Goal: Task Accomplishment & Management: Manage account settings

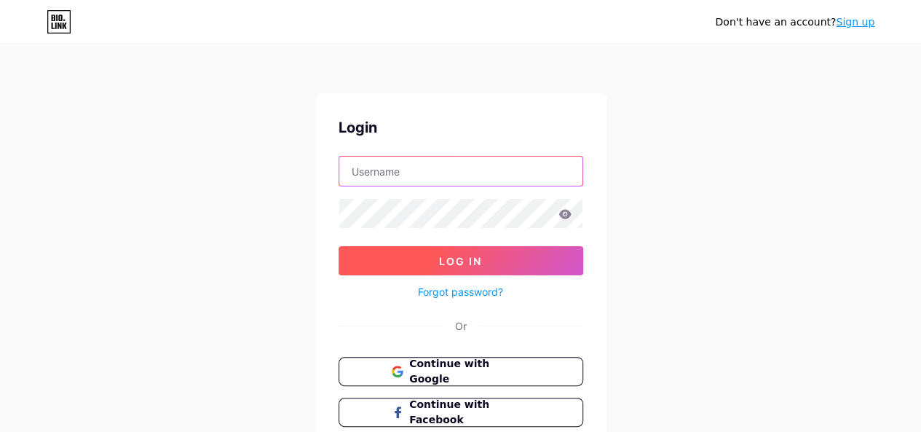
type input "[EMAIL_ADDRESS][DOMAIN_NAME]"
click at [466, 262] on span "Log In" at bounding box center [460, 261] width 43 height 12
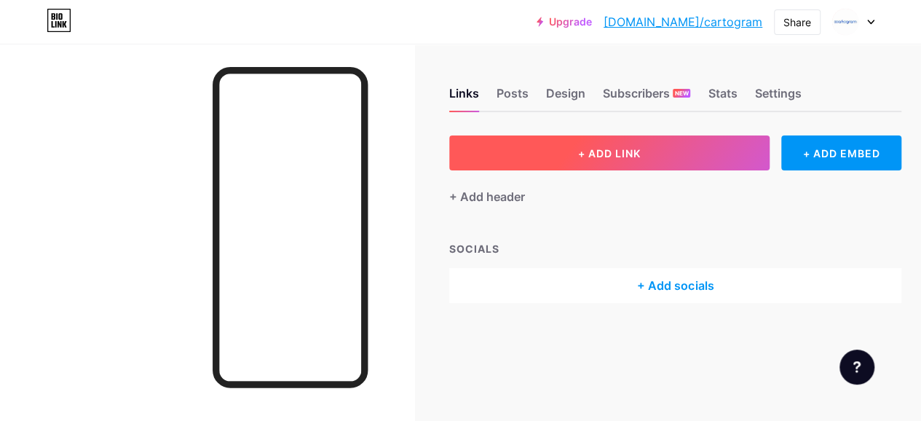
click at [591, 143] on button "+ ADD LINK" at bounding box center [609, 152] width 320 height 35
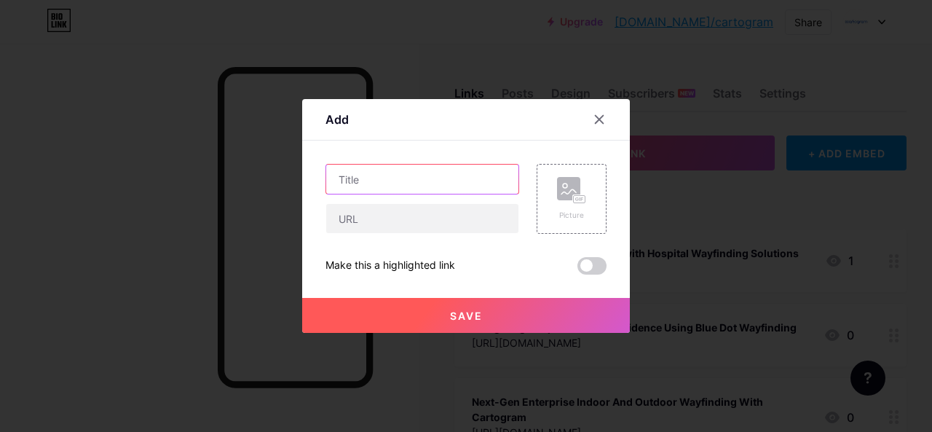
click at [366, 175] on input "text" at bounding box center [422, 179] width 192 height 29
paste input "[URL][DOMAIN_NAME]"
type input "[URL][DOMAIN_NAME]"
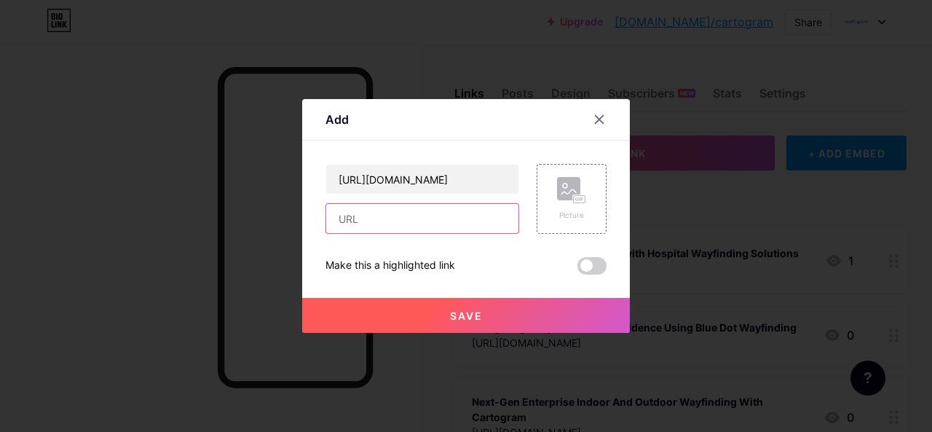
scroll to position [0, 0]
click at [356, 209] on input "text" at bounding box center [422, 218] width 192 height 29
click at [424, 160] on div "Content YouTube Play YouTube video without leaving your page. ADD Vimeo Play Vi…" at bounding box center [465, 207] width 281 height 134
click at [385, 231] on input "text" at bounding box center [422, 218] width 192 height 29
paste input "[URL][DOMAIN_NAME]"
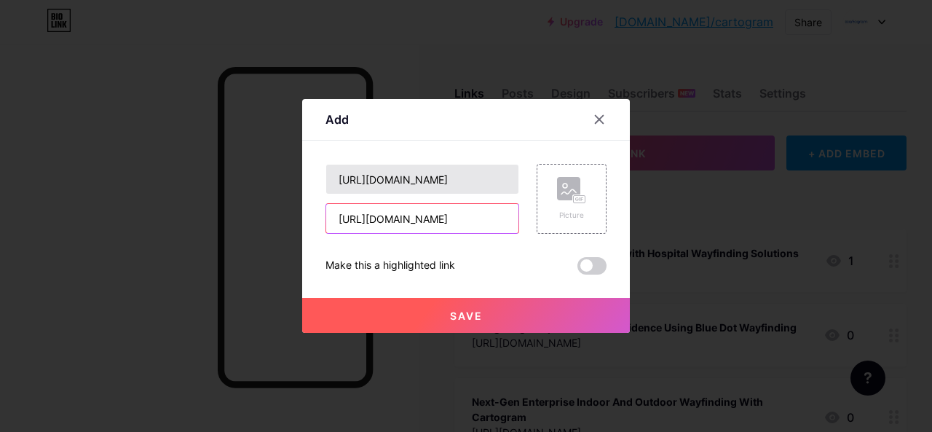
scroll to position [0, 183]
type input "[URL][DOMAIN_NAME]"
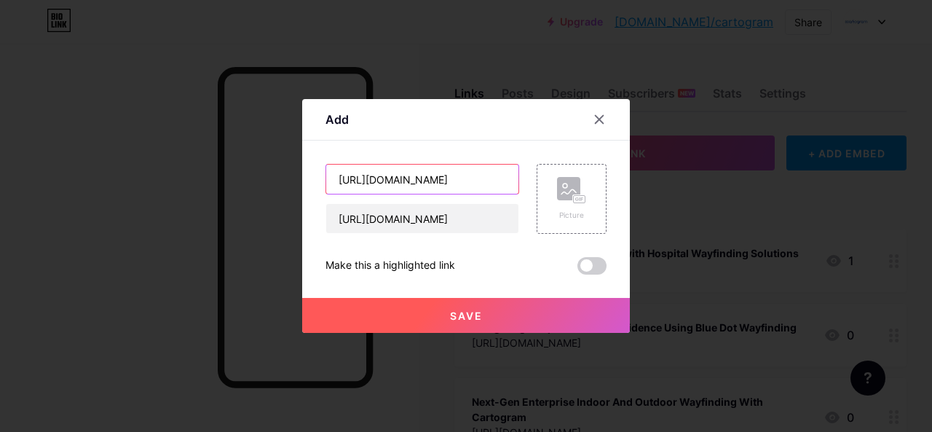
click at [399, 178] on input "[URL][DOMAIN_NAME]" at bounding box center [422, 179] width 192 height 29
paste input "[URL][DOMAIN_NAME]"
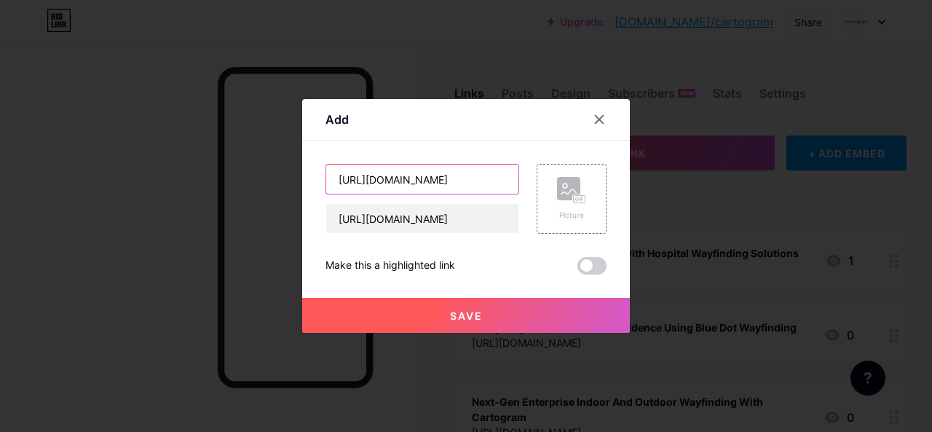
scroll to position [0, 183]
type input "[URL][DOMAIN_NAME]"
click at [514, 314] on button "Save" at bounding box center [466, 315] width 328 height 35
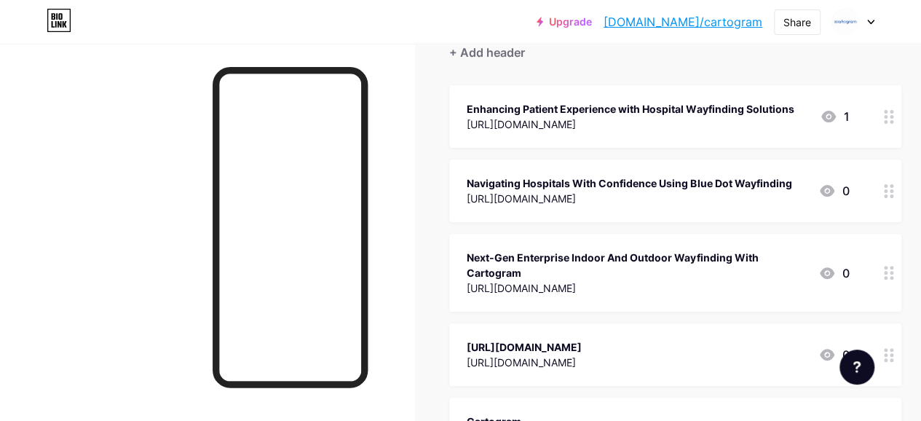
scroll to position [218, 0]
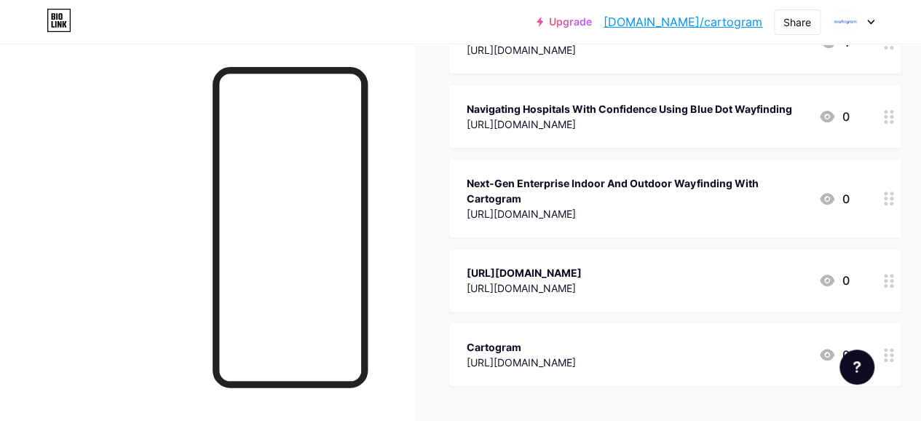
click at [716, 20] on link "[DOMAIN_NAME]/cartogram" at bounding box center [682, 21] width 159 height 17
